Goal: Information Seeking & Learning: Understand process/instructions

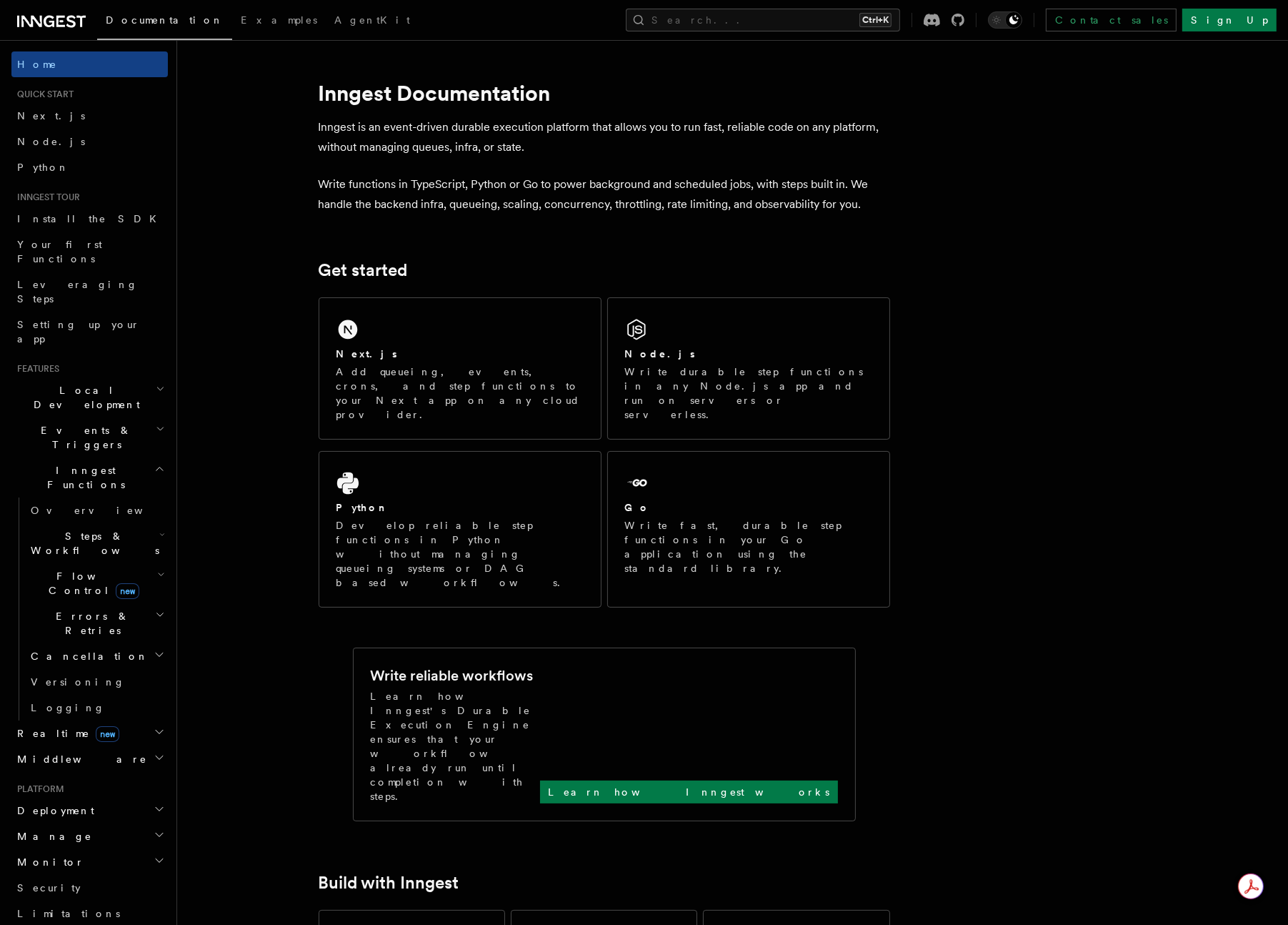
click at [78, 609] on span "Errors & Retries" at bounding box center [90, 623] width 130 height 29
click at [102, 816] on span "Handling idempotency" at bounding box center [87, 828] width 86 height 26
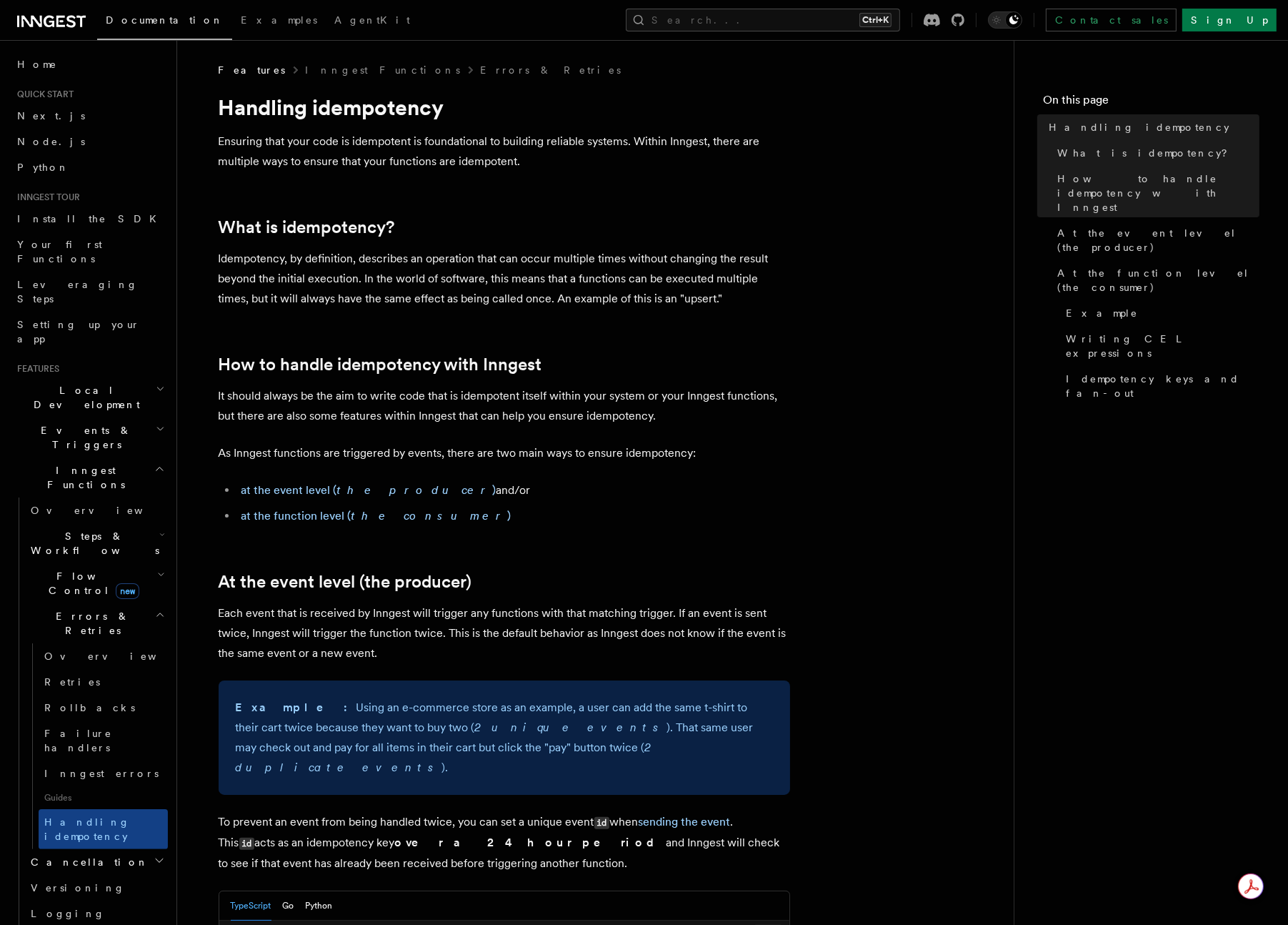
click at [458, 414] on p "It should always be the aim to write code that is idempotent itself within your…" at bounding box center [504, 406] width 571 height 40
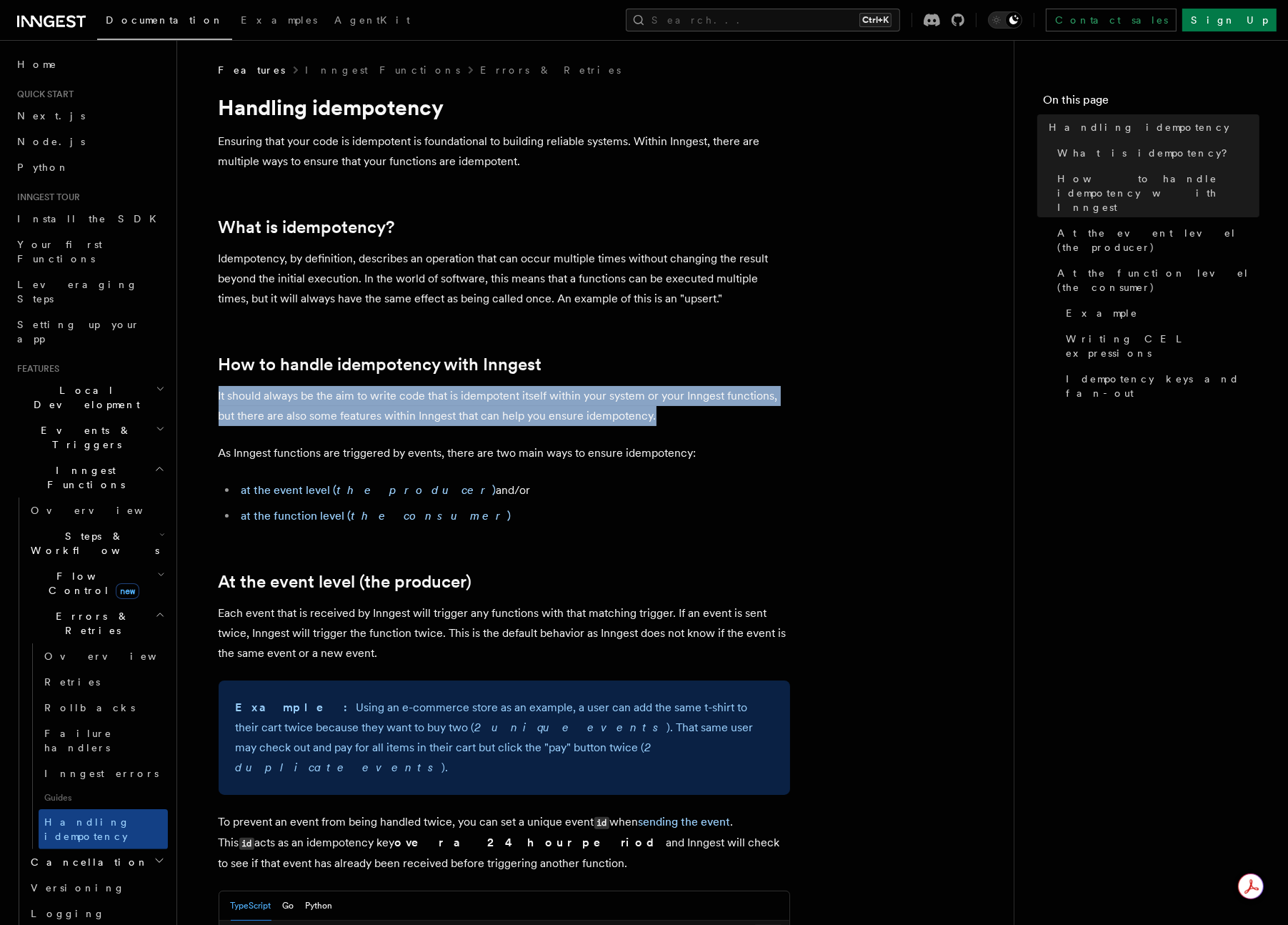
drag, startPoint x: 690, startPoint y: 418, endPoint x: 207, endPoint y: 386, distance: 484.1
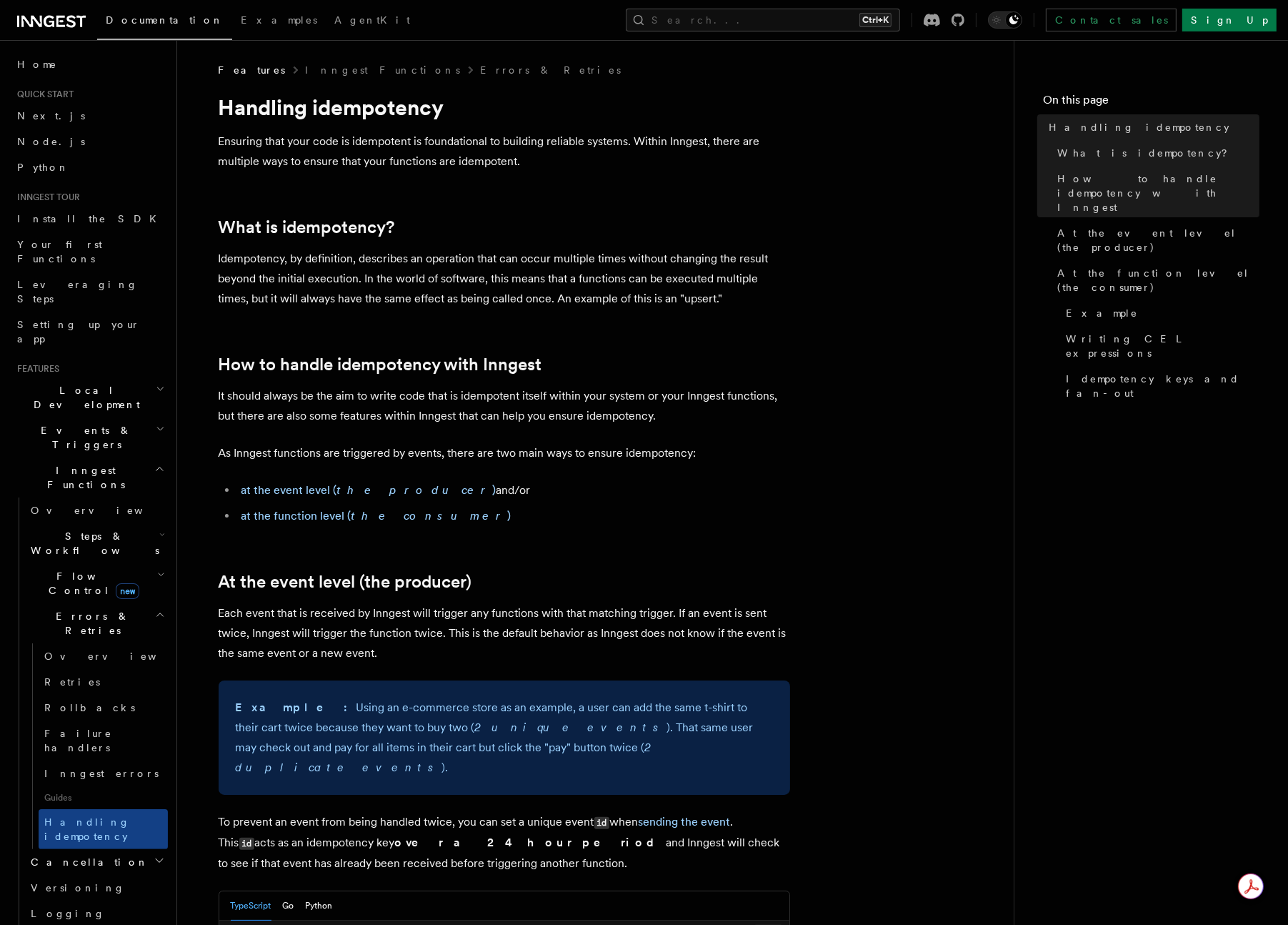
click at [464, 444] on p "As Inngest functions are triggered by events, there are two main ways to ensure…" at bounding box center [504, 453] width 571 height 20
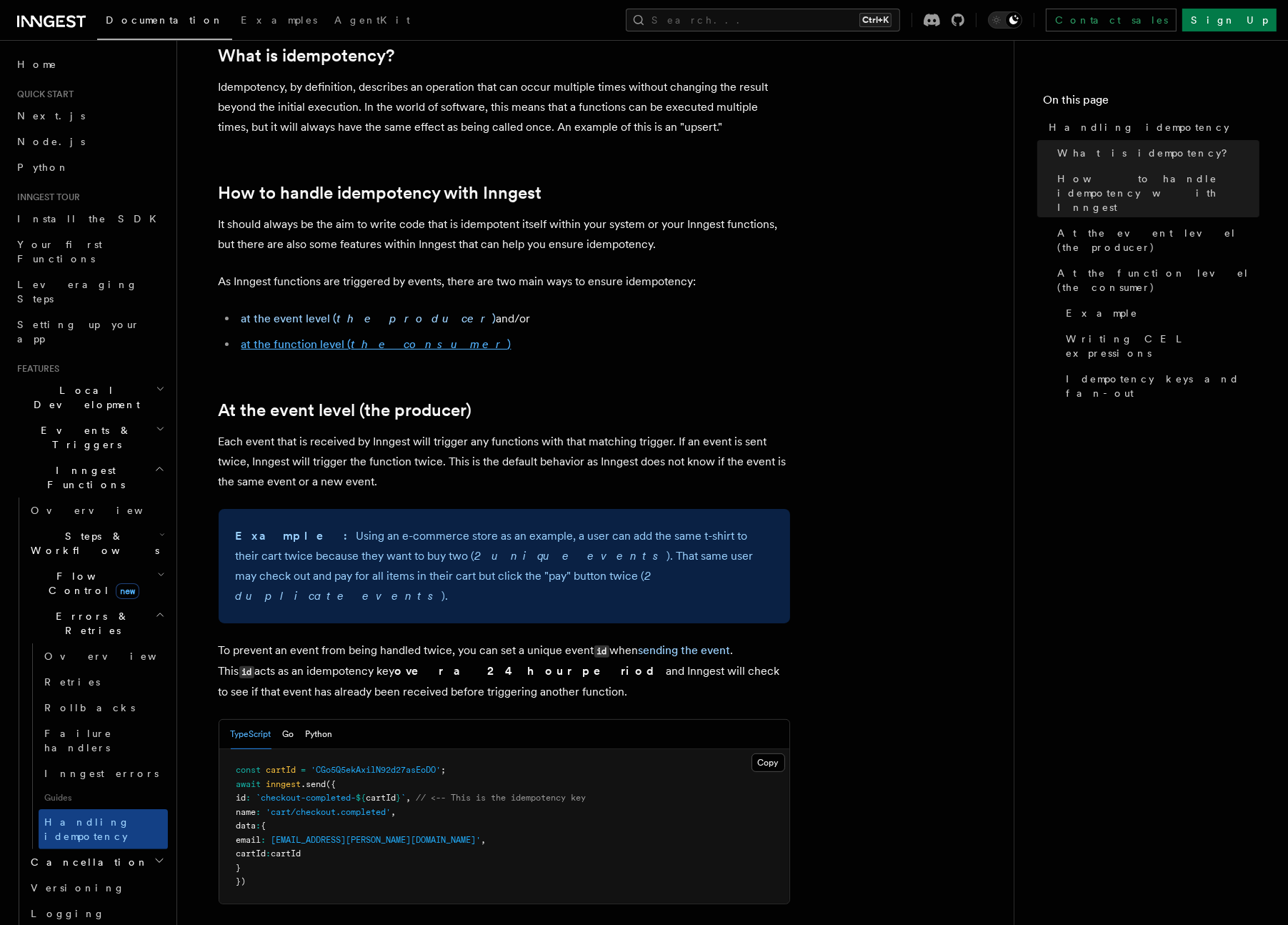
click at [342, 343] on link "at the function level ( the consumer )" at bounding box center [376, 344] width 270 height 13
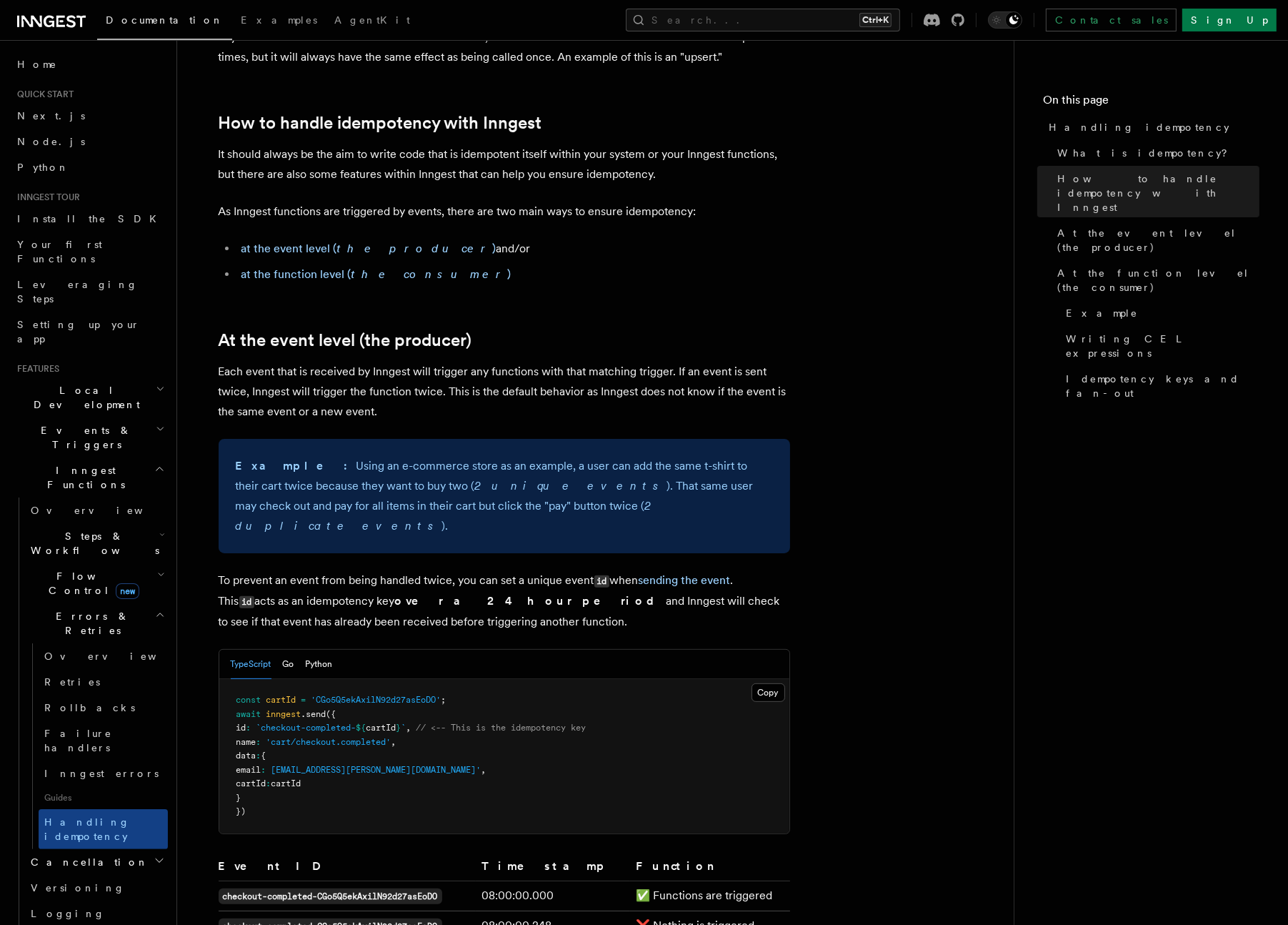
scroll to position [57, 0]
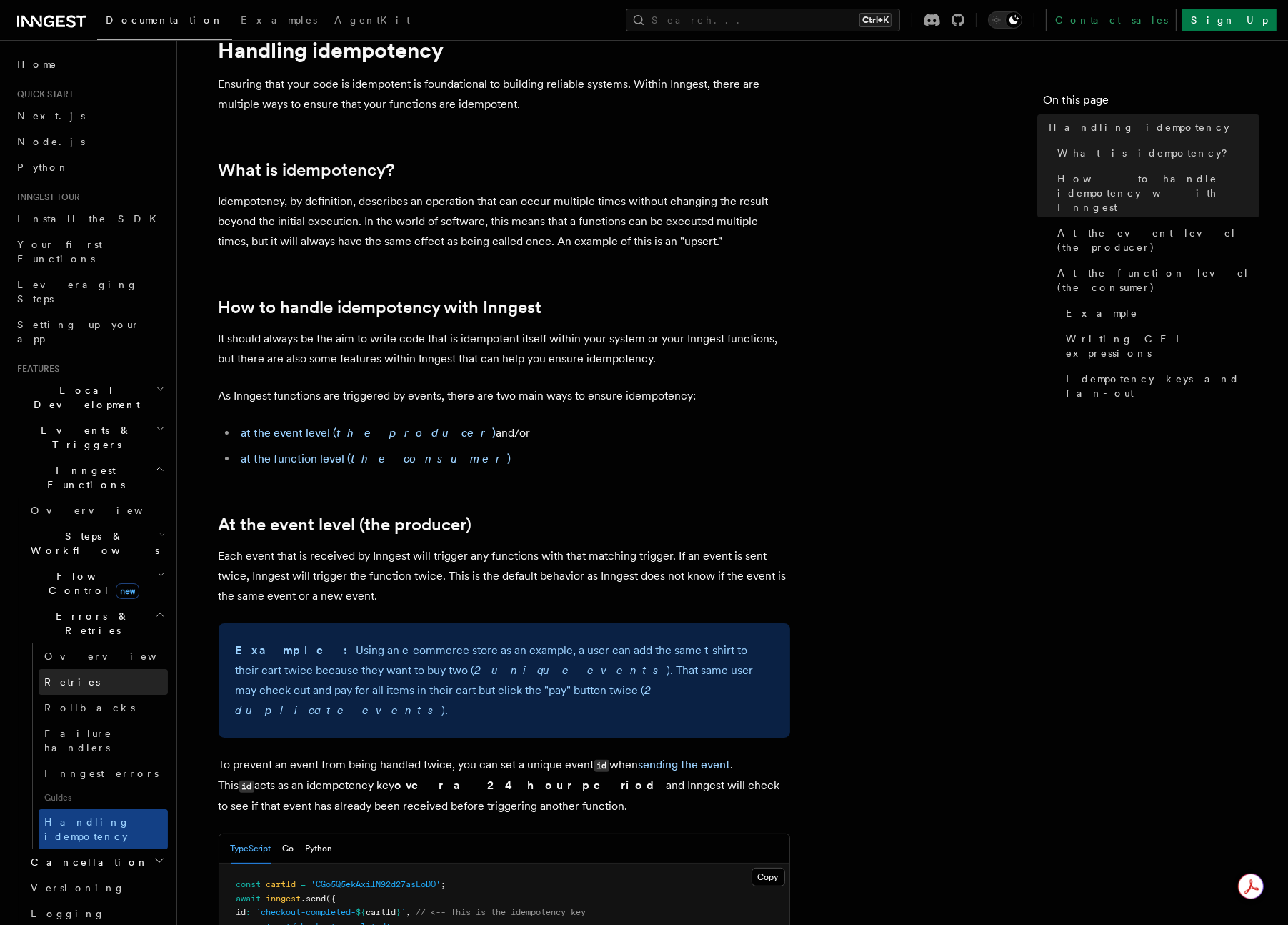
click at [63, 674] on span "Retries" at bounding box center [72, 681] width 56 height 14
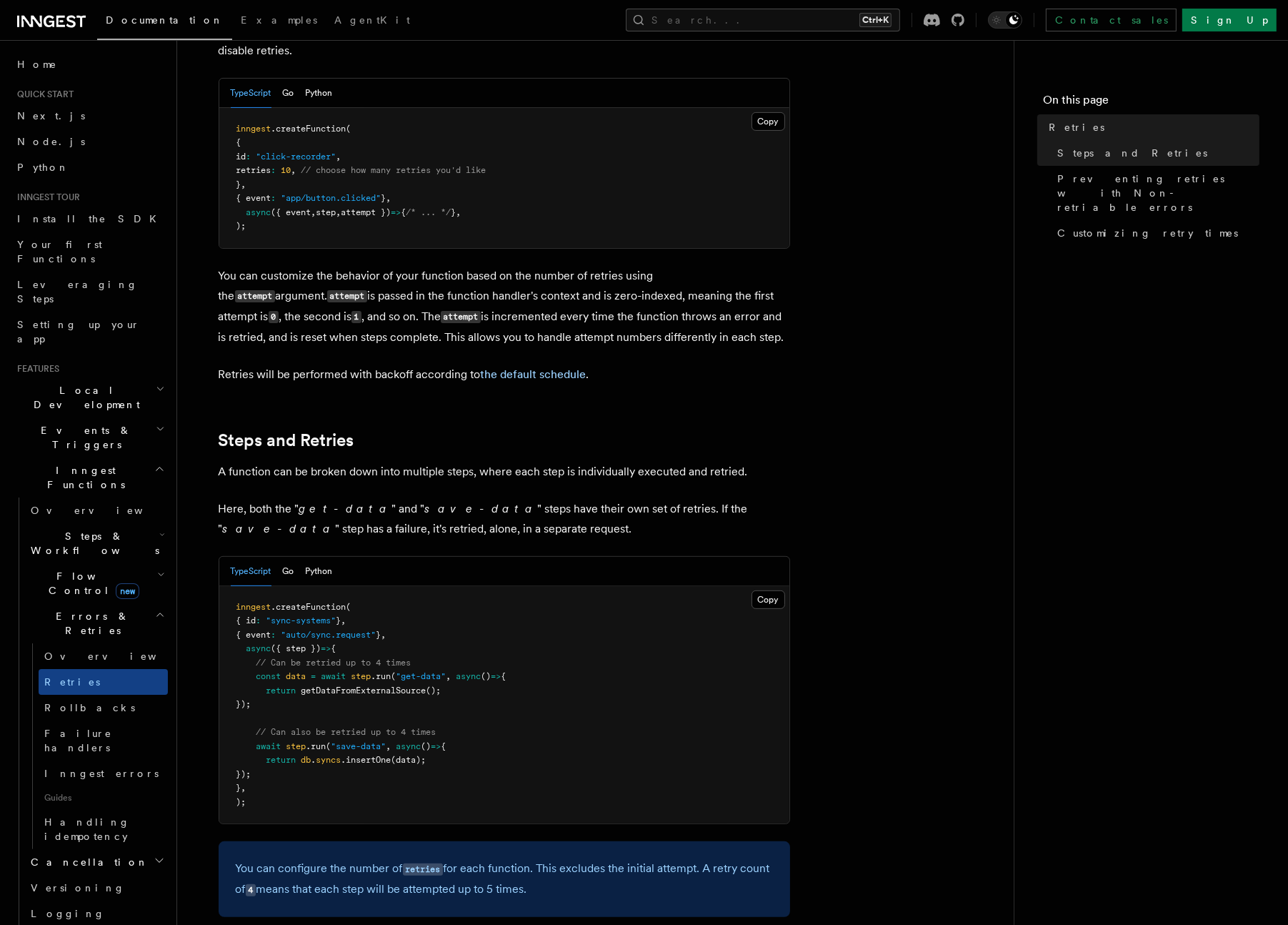
scroll to position [286, 0]
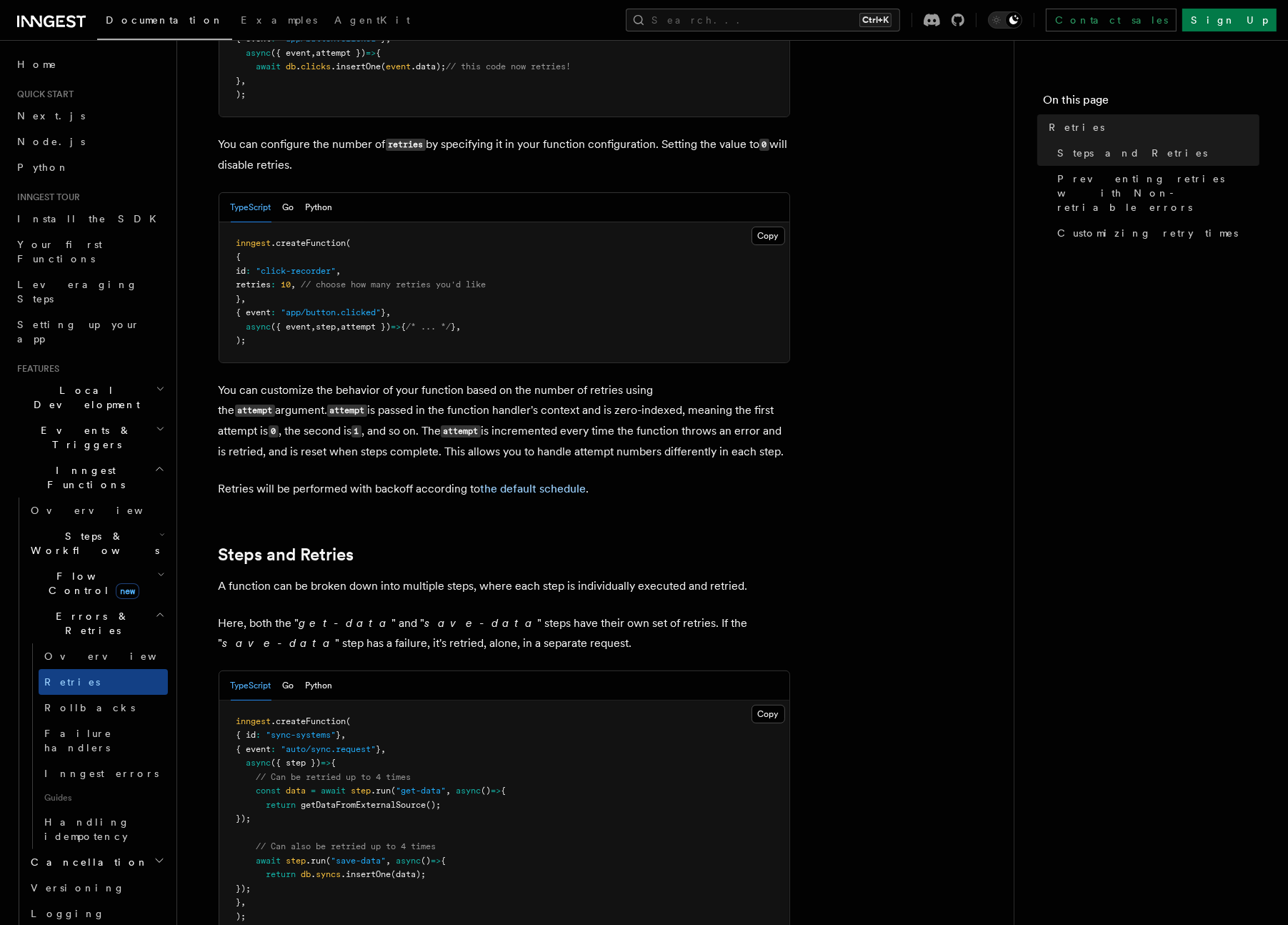
click at [362, 322] on span "attempt })" at bounding box center [366, 327] width 50 height 10
click at [363, 322] on span "attempt })" at bounding box center [366, 327] width 50 height 10
